Goal: Information Seeking & Learning: Learn about a topic

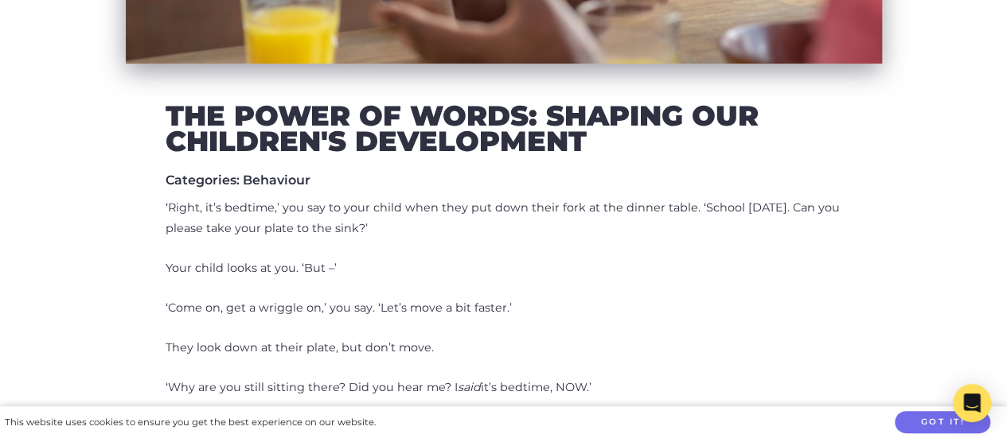
scroll to position [637, 0]
